Goal: Navigation & Orientation: Find specific page/section

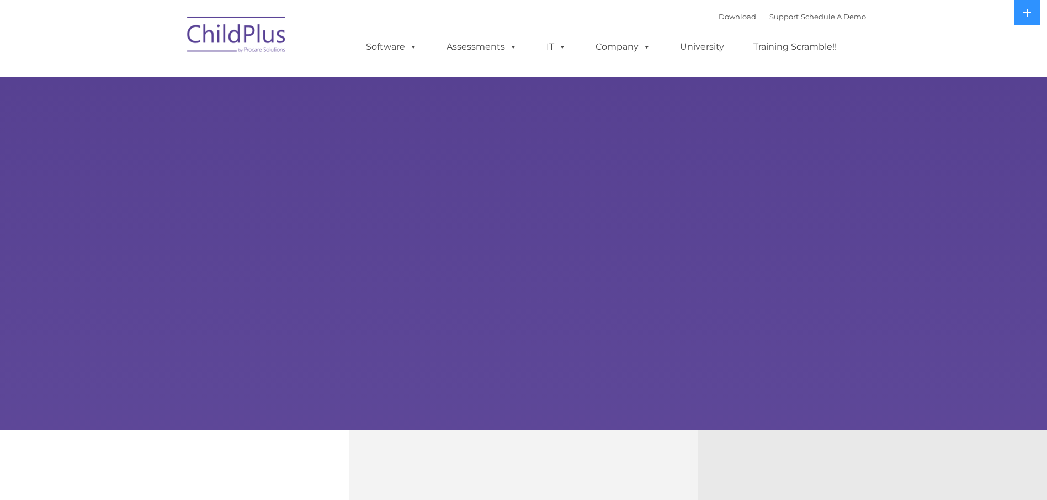
select select "MEDIUM"
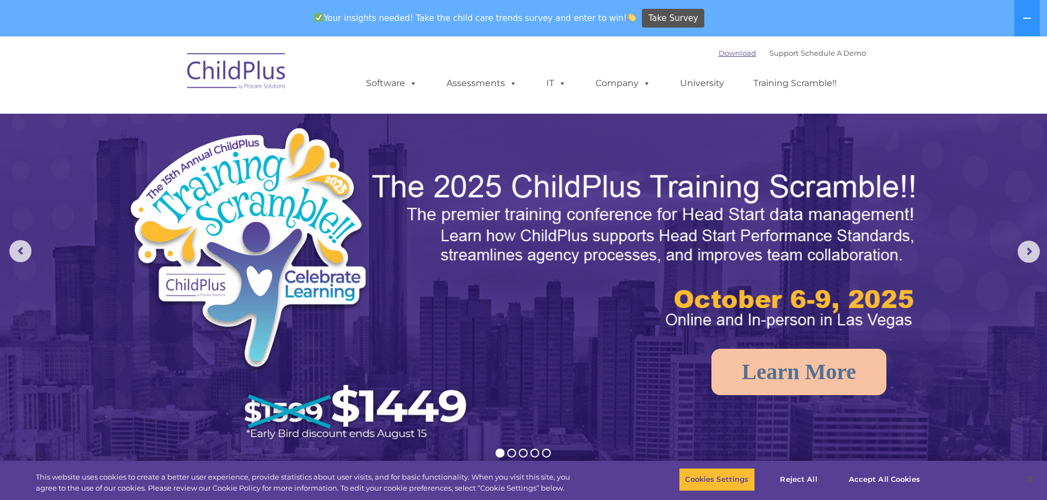
click at [719, 51] on link "Download" at bounding box center [738, 53] width 38 height 9
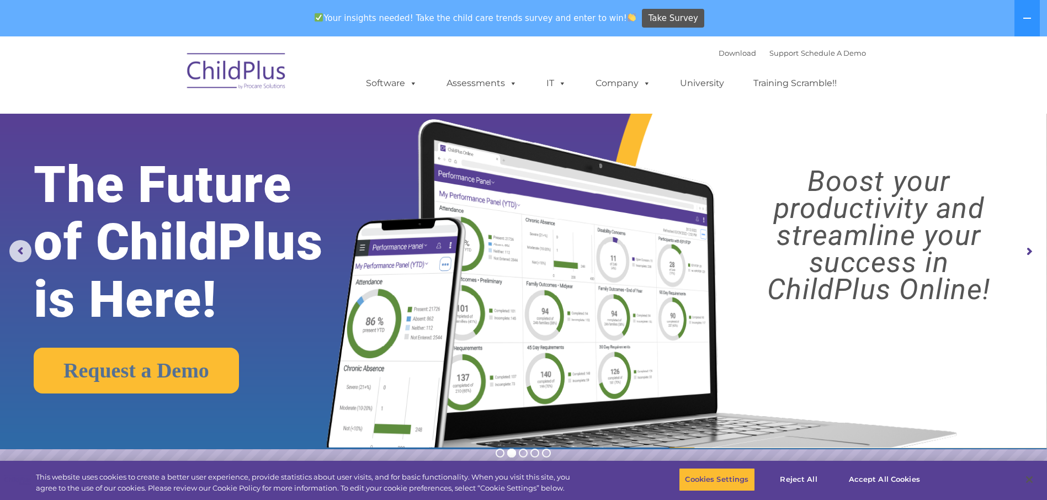
click at [1025, 252] on rs-arrow at bounding box center [1029, 252] width 22 height 22
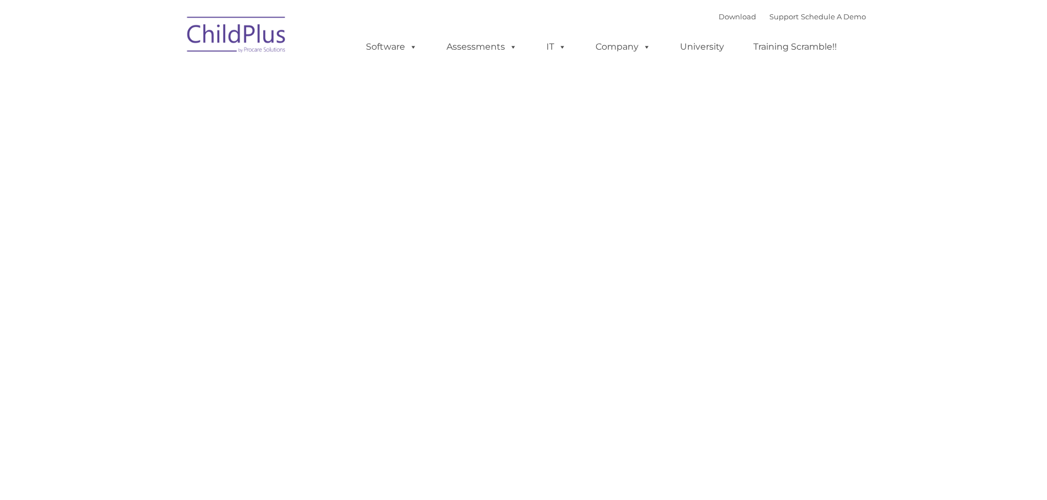
type input ""
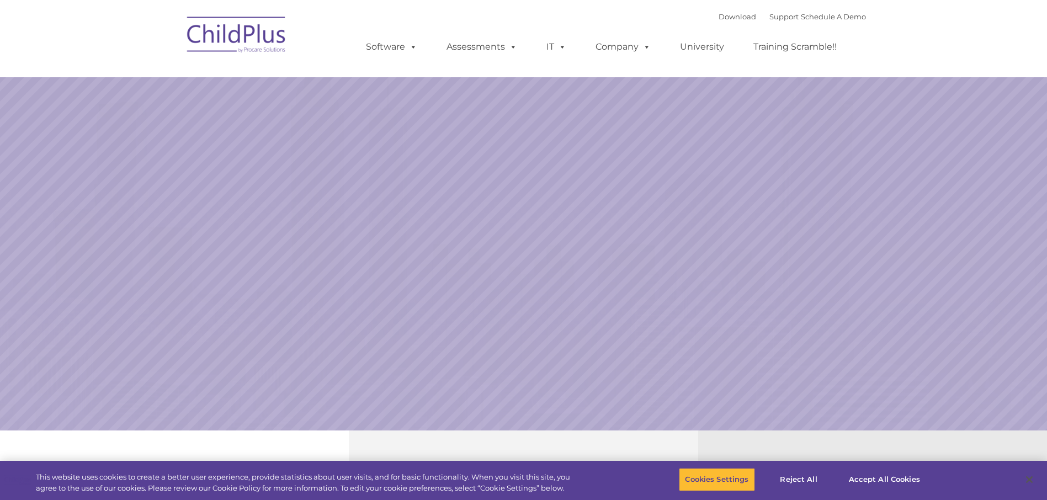
select select "MEDIUM"
